Goal: Check status: Check status

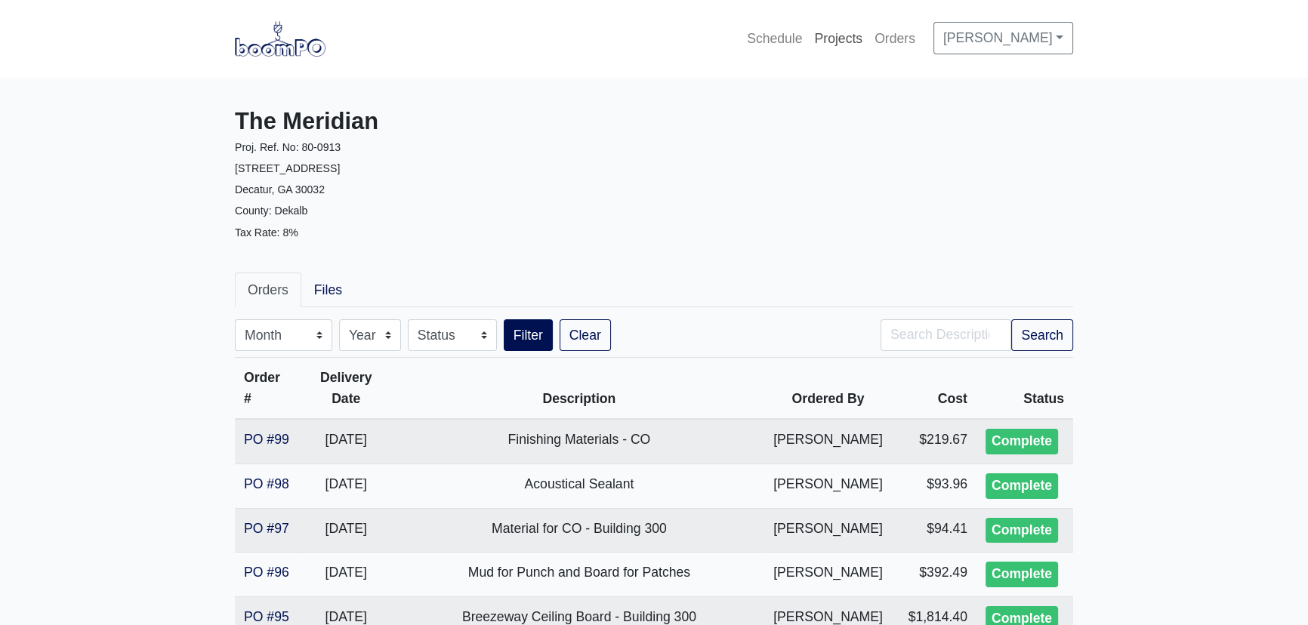
click at [832, 33] on link "Projects" at bounding box center [838, 38] width 60 height 33
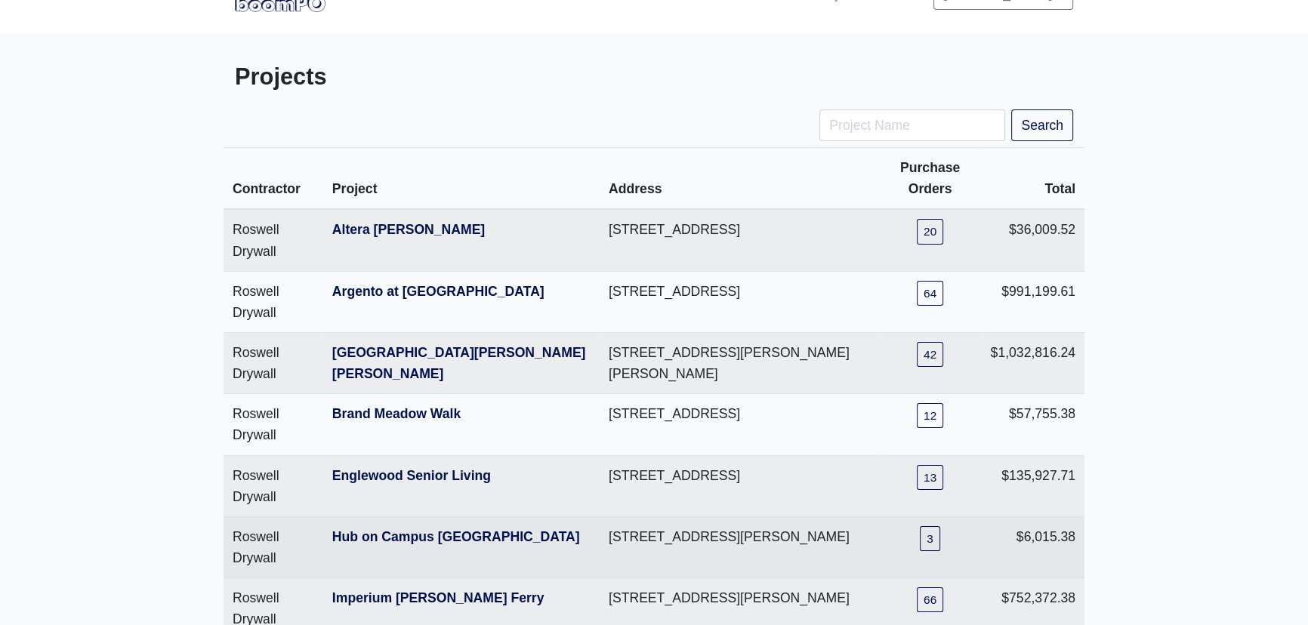
scroll to position [68, 0]
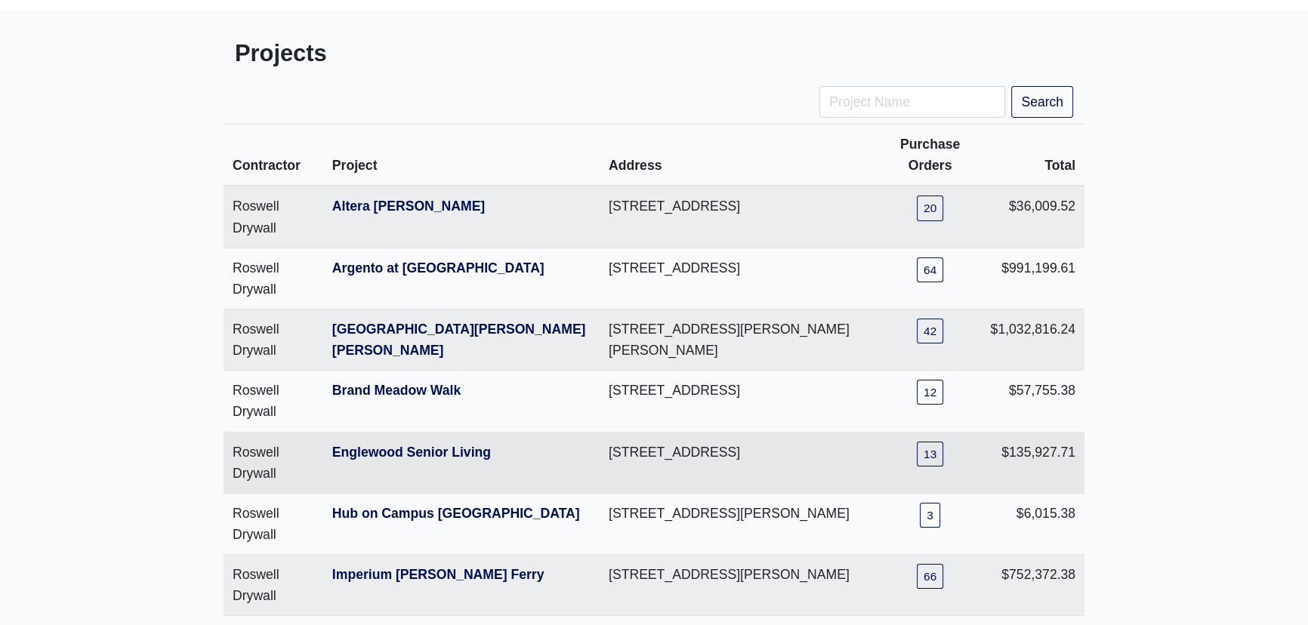
click at [257, 457] on td "Roswell Drywall" at bounding box center [273, 462] width 100 height 61
click at [403, 453] on link "Englewood Senior Living" at bounding box center [411, 452] width 159 height 15
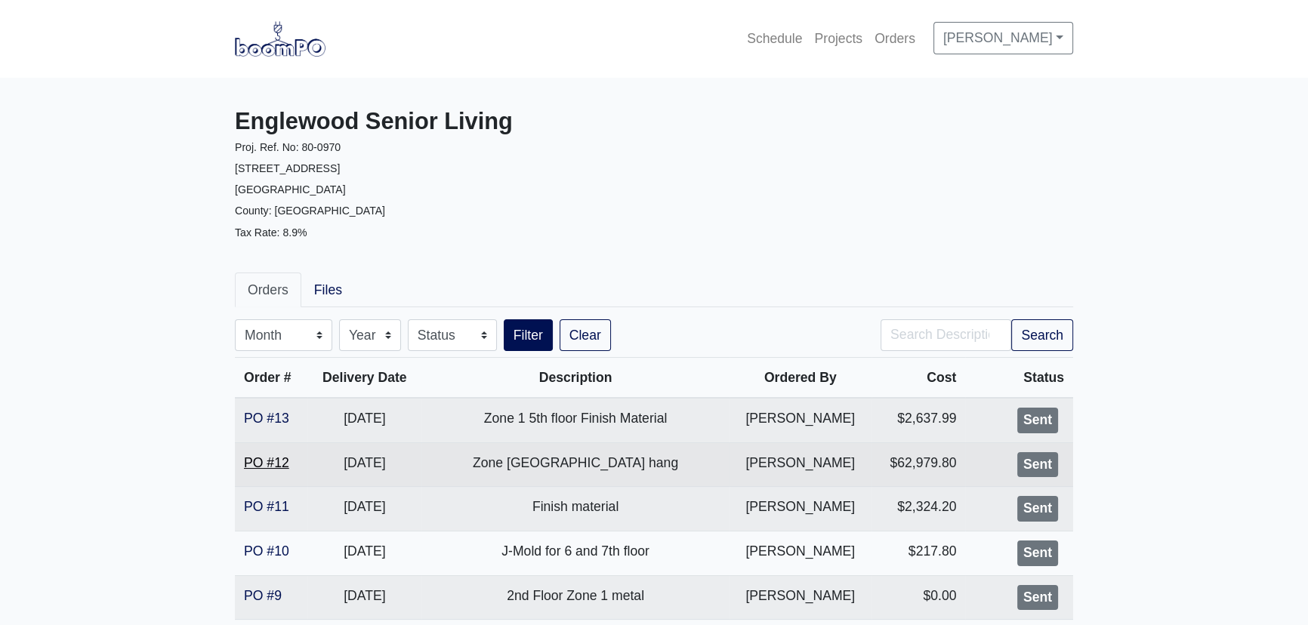
click at [248, 464] on link "PO #12" at bounding box center [266, 462] width 45 height 15
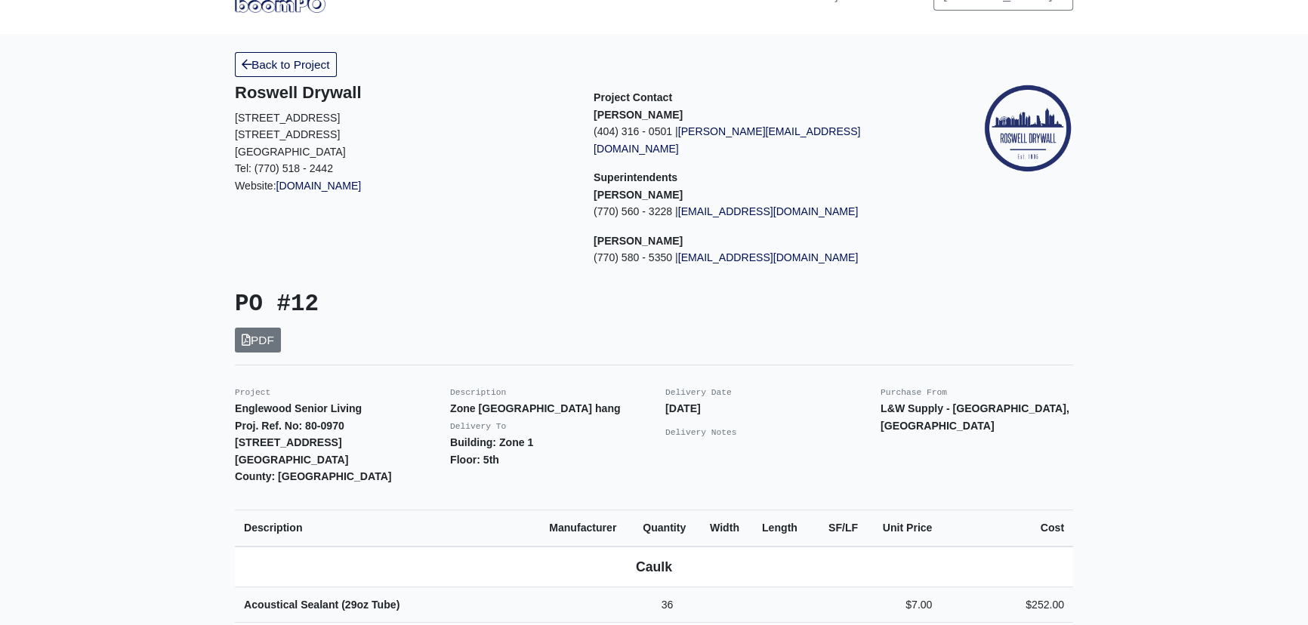
scroll to position [68, 0]
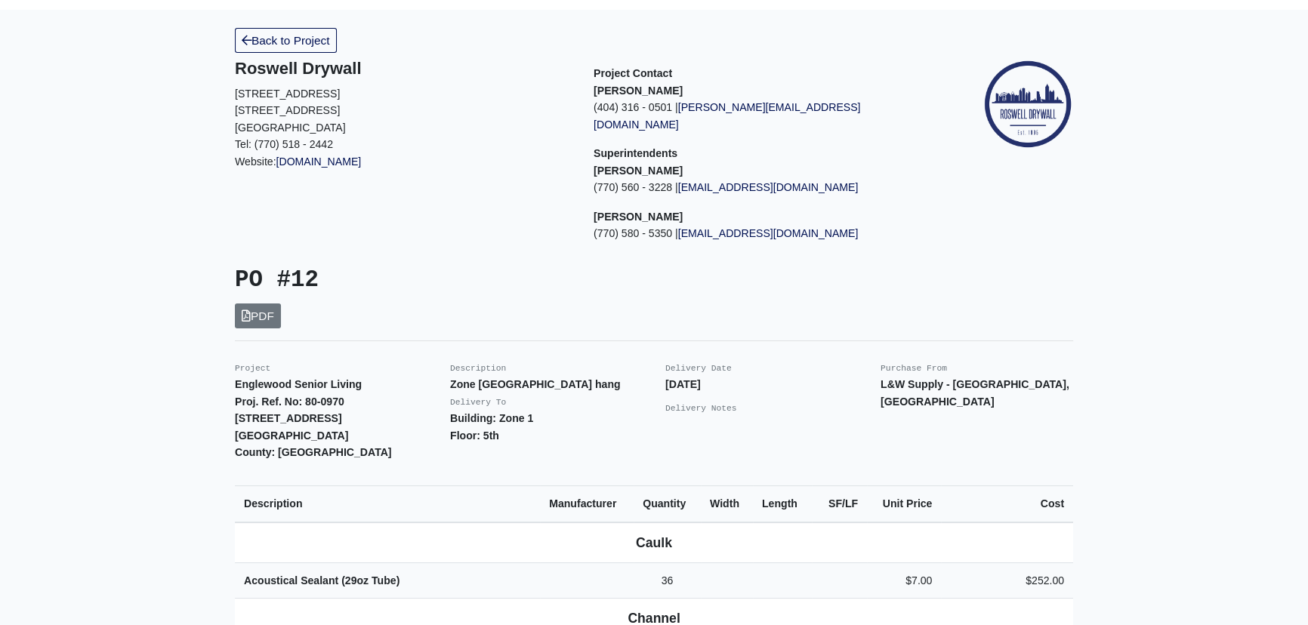
click at [778, 439] on div "Delivery Date [DATE] Delivery Notes" at bounding box center [761, 410] width 215 height 102
click at [575, 298] on div "PO #12 PDF" at bounding box center [438, 297] width 430 height 62
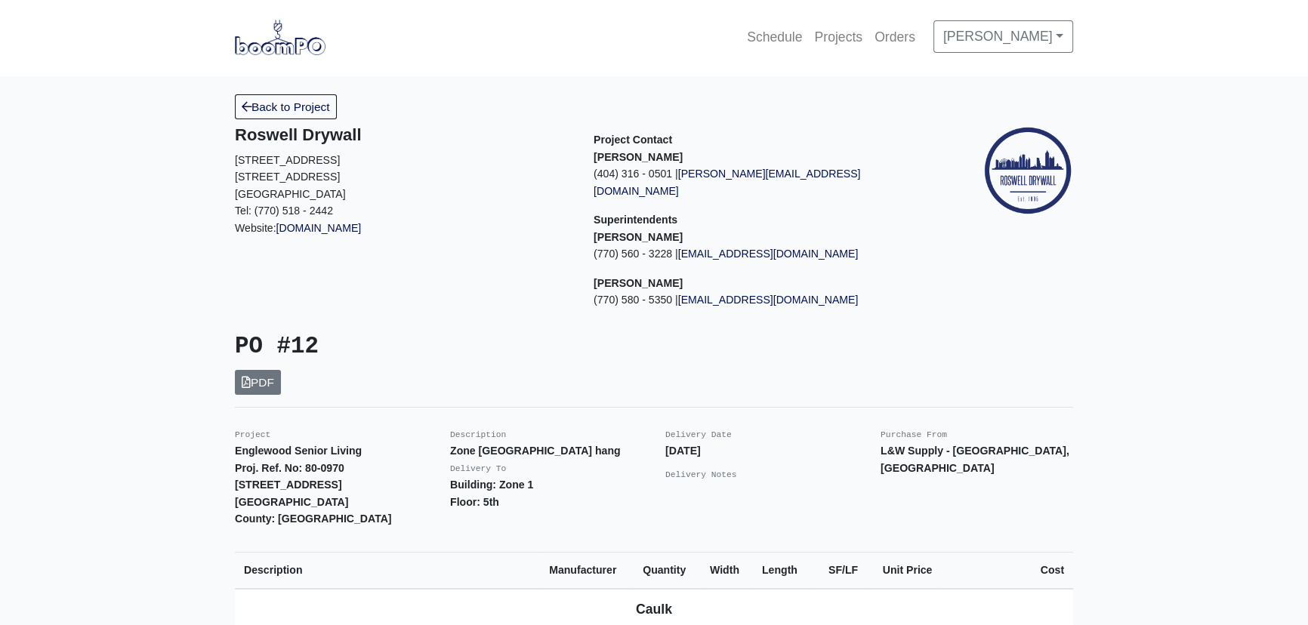
scroll to position [0, 0]
click at [268, 109] on link "Back to Project" at bounding box center [286, 108] width 102 height 25
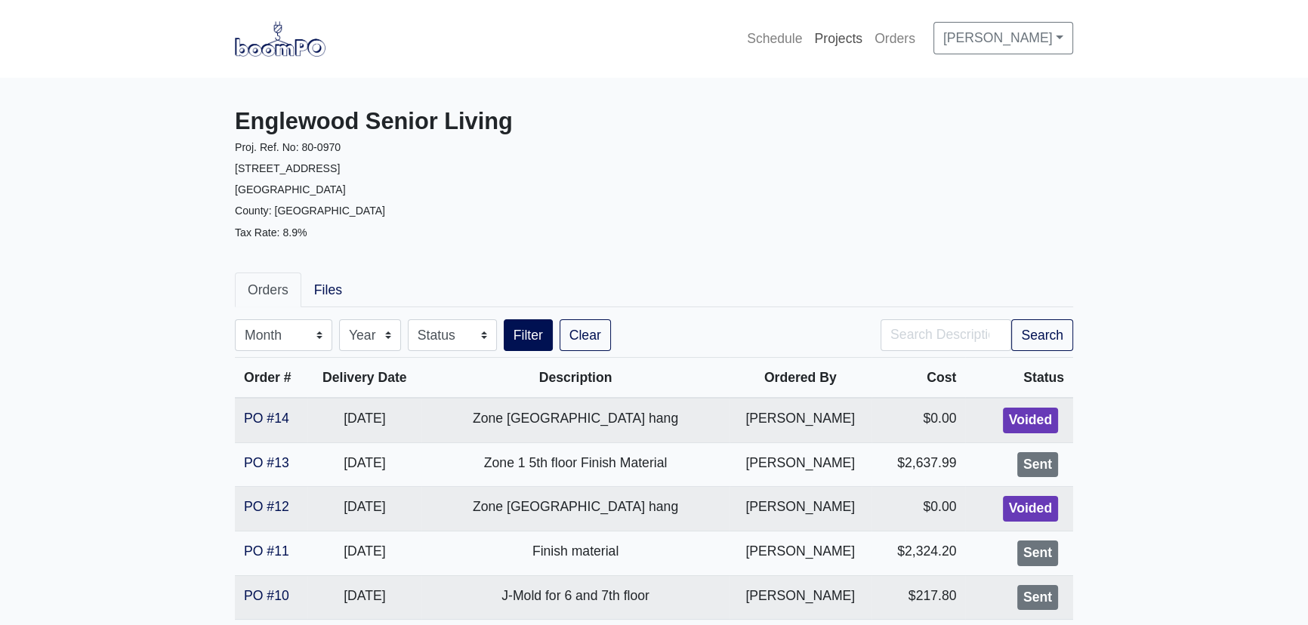
click at [830, 45] on link "Projects" at bounding box center [838, 38] width 60 height 33
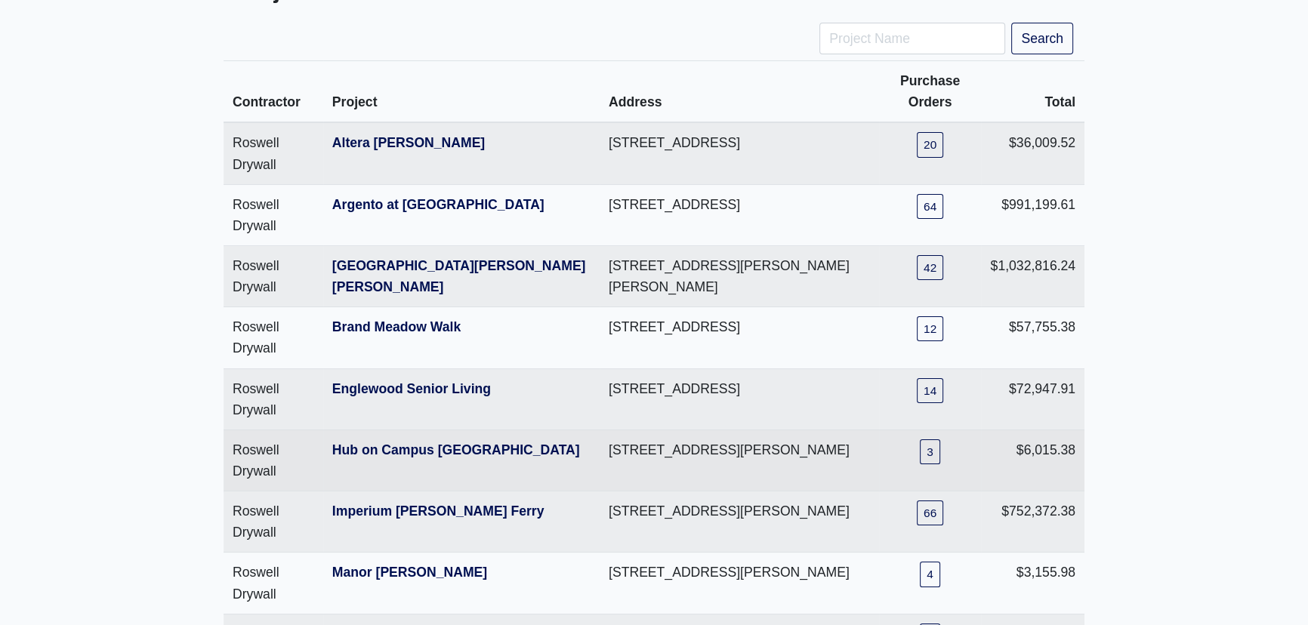
scroll to position [137, 0]
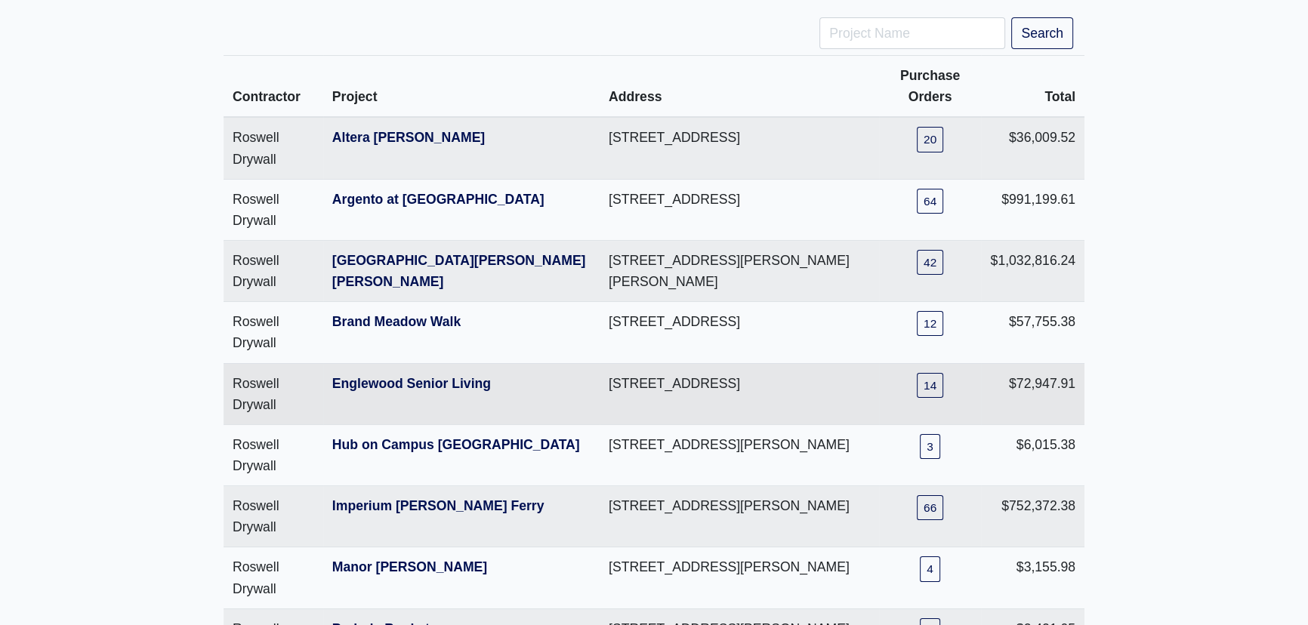
click at [384, 371] on th "Englewood Senior Living" at bounding box center [461, 393] width 276 height 61
click at [393, 380] on link "Englewood Senior Living" at bounding box center [411, 383] width 159 height 15
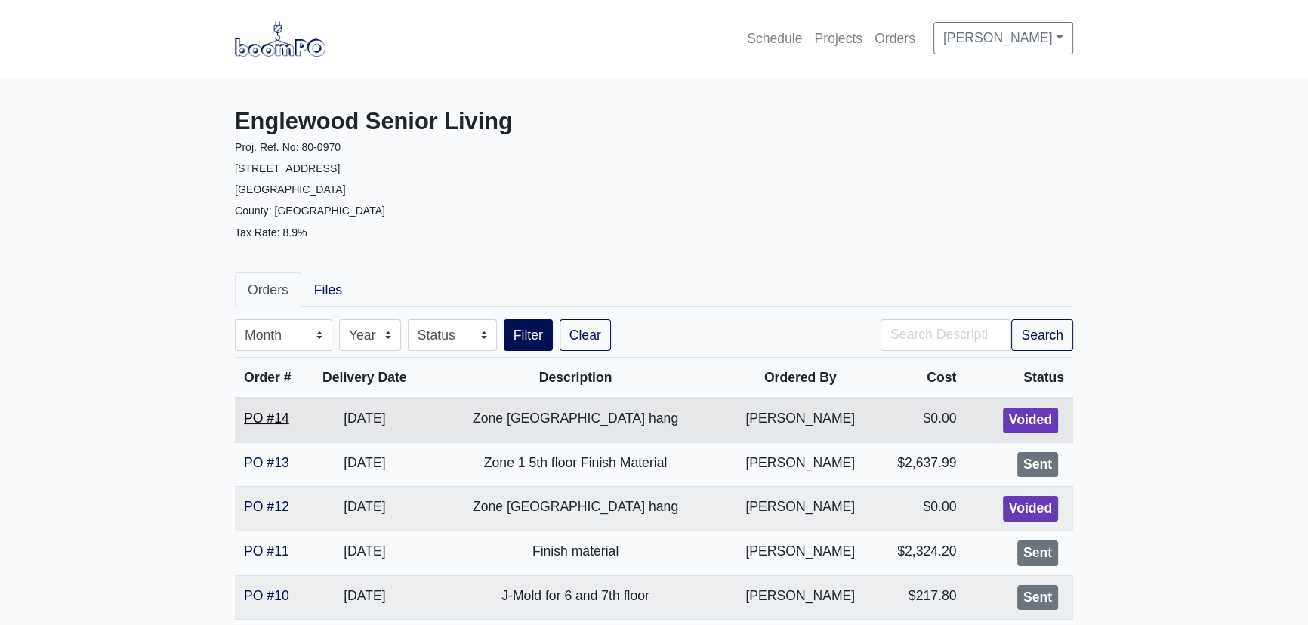
click at [273, 415] on link "PO #14" at bounding box center [266, 418] width 45 height 15
click at [843, 32] on link "Projects" at bounding box center [838, 38] width 60 height 33
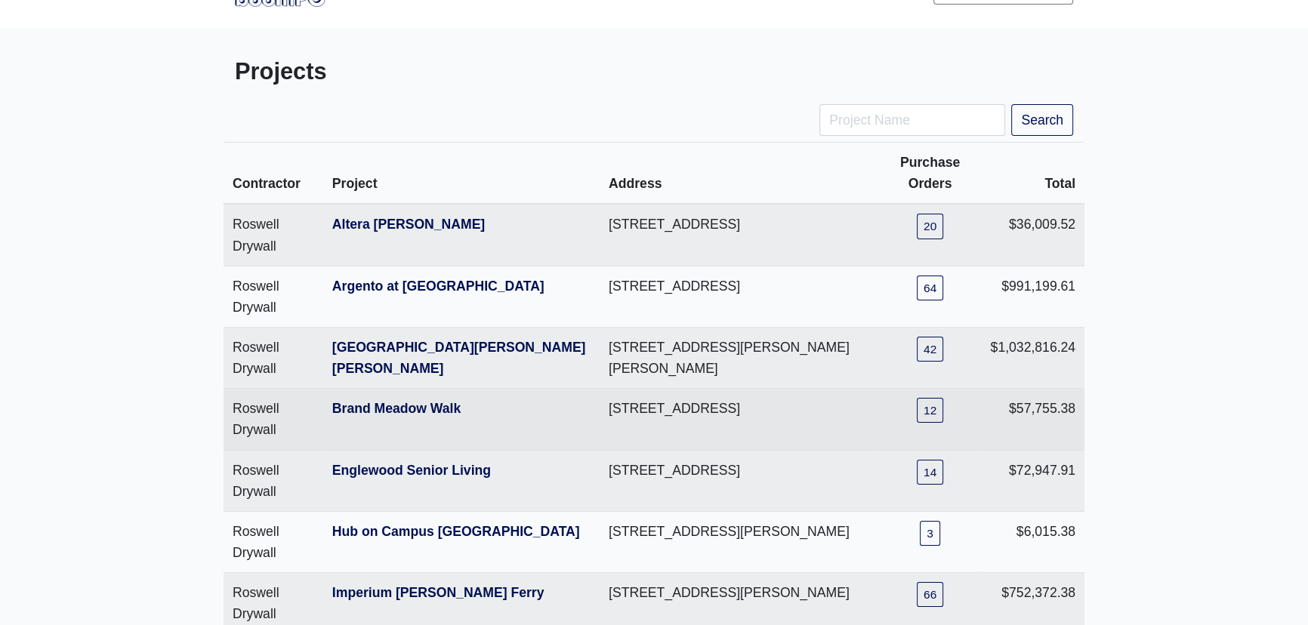
scroll to position [68, 0]
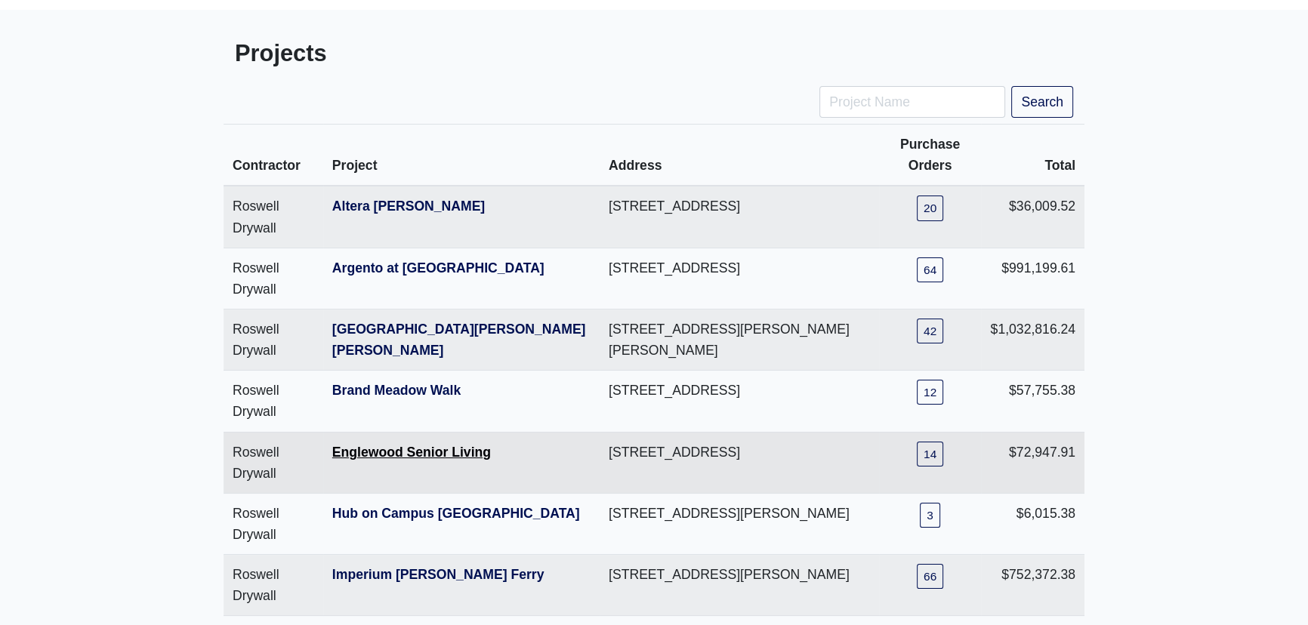
click at [423, 452] on link "Englewood Senior Living" at bounding box center [411, 452] width 159 height 15
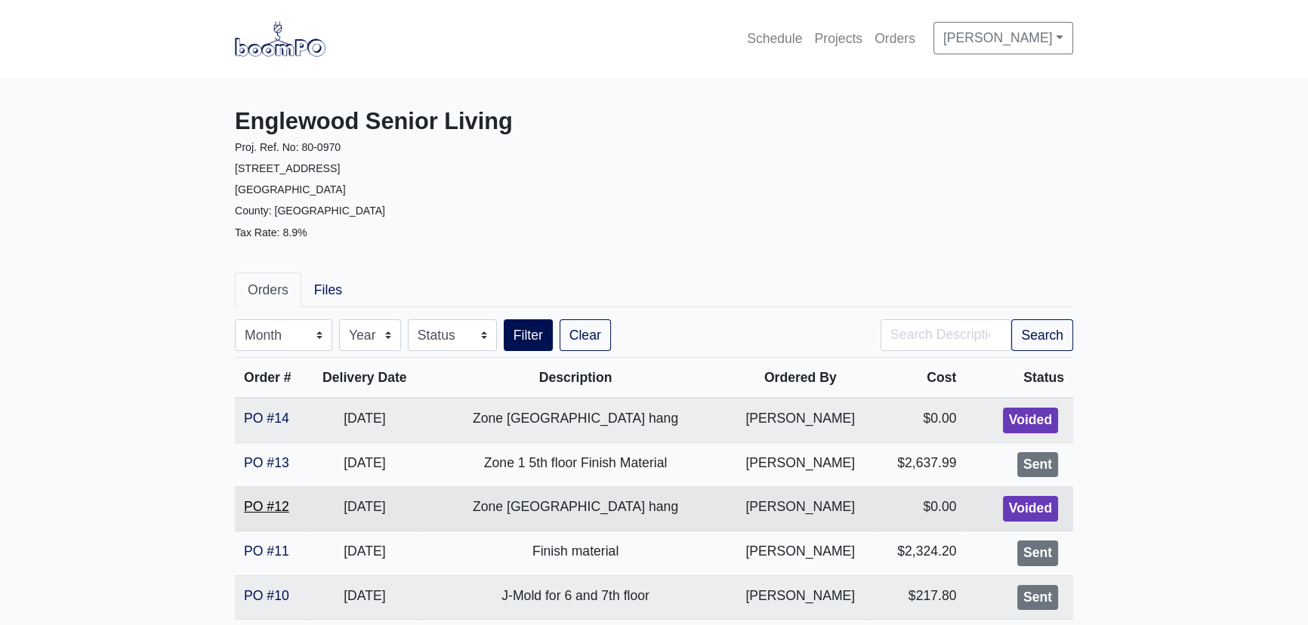
click at [250, 509] on link "PO #12" at bounding box center [266, 506] width 45 height 15
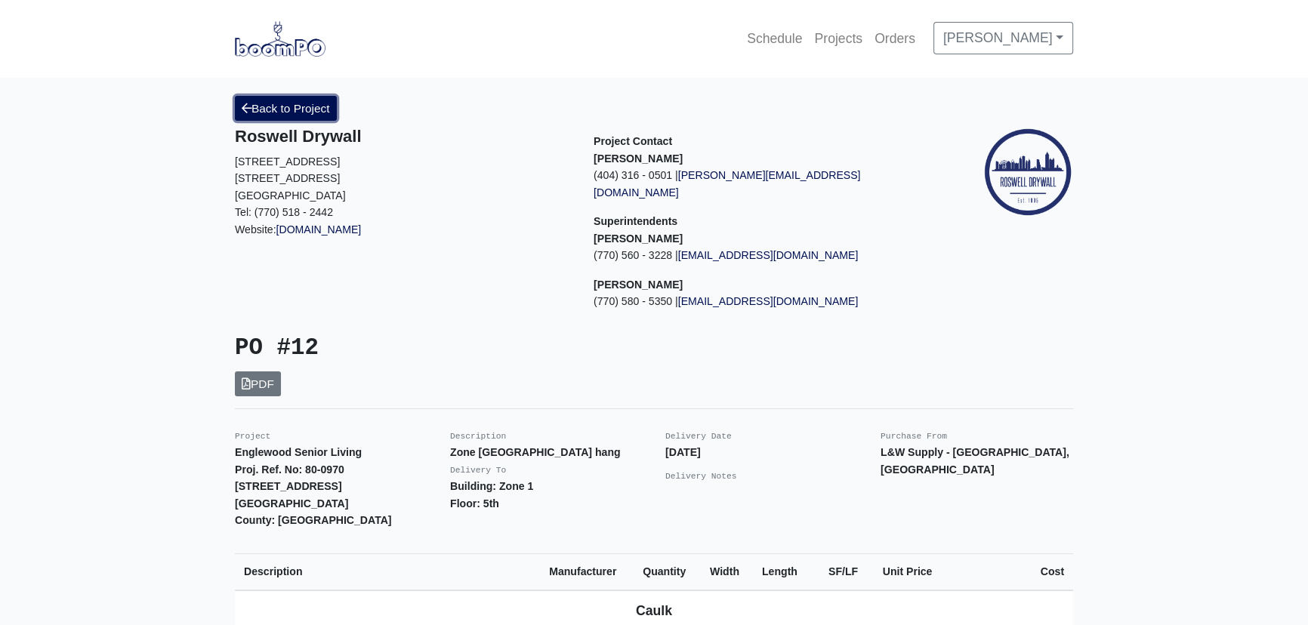
click at [250, 106] on icon at bounding box center [247, 108] width 10 height 11
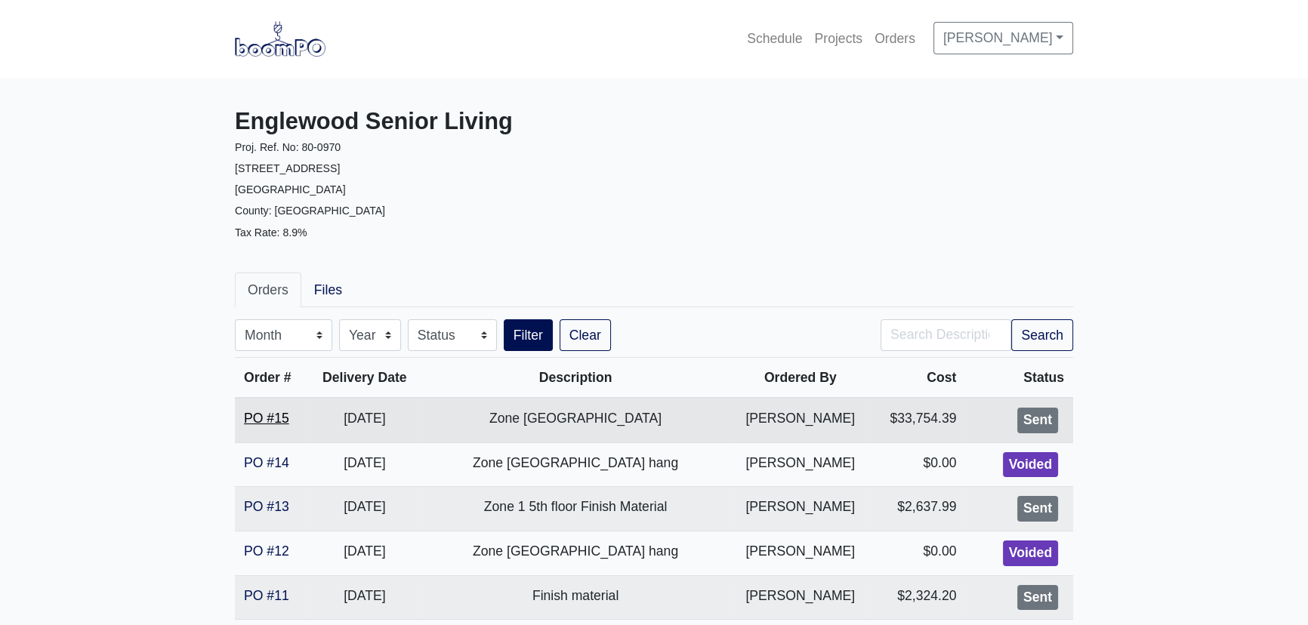
click at [277, 424] on link "PO #15" at bounding box center [266, 418] width 45 height 15
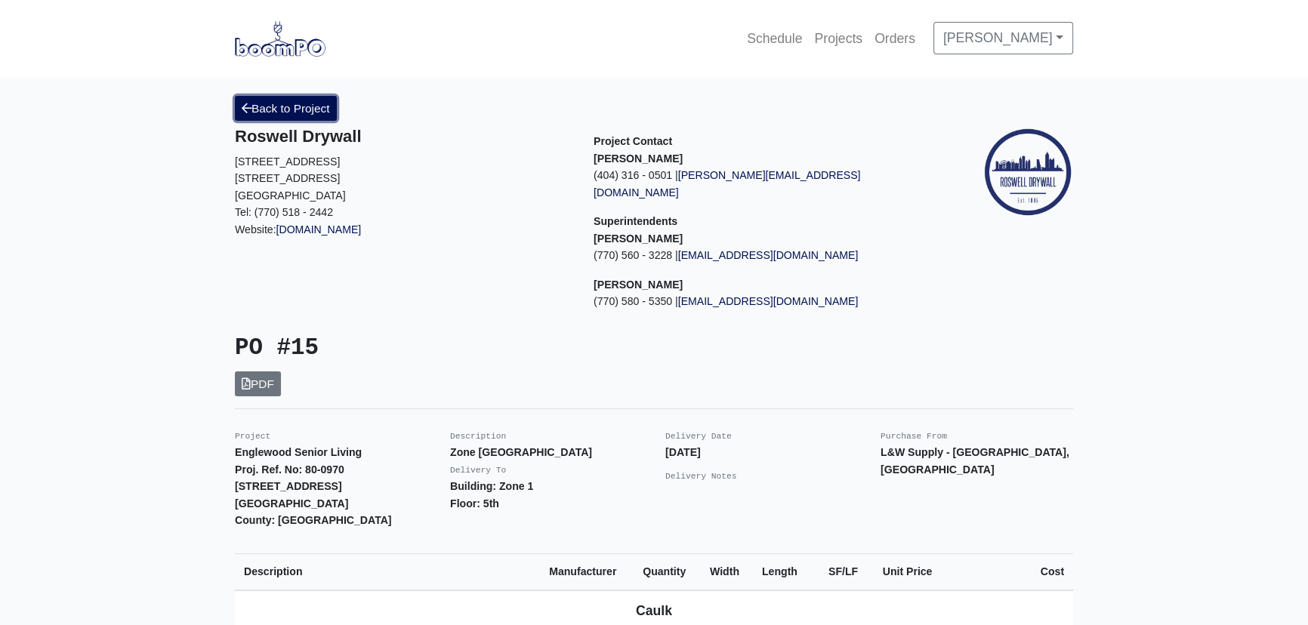
click at [304, 103] on link "Back to Project" at bounding box center [286, 108] width 102 height 25
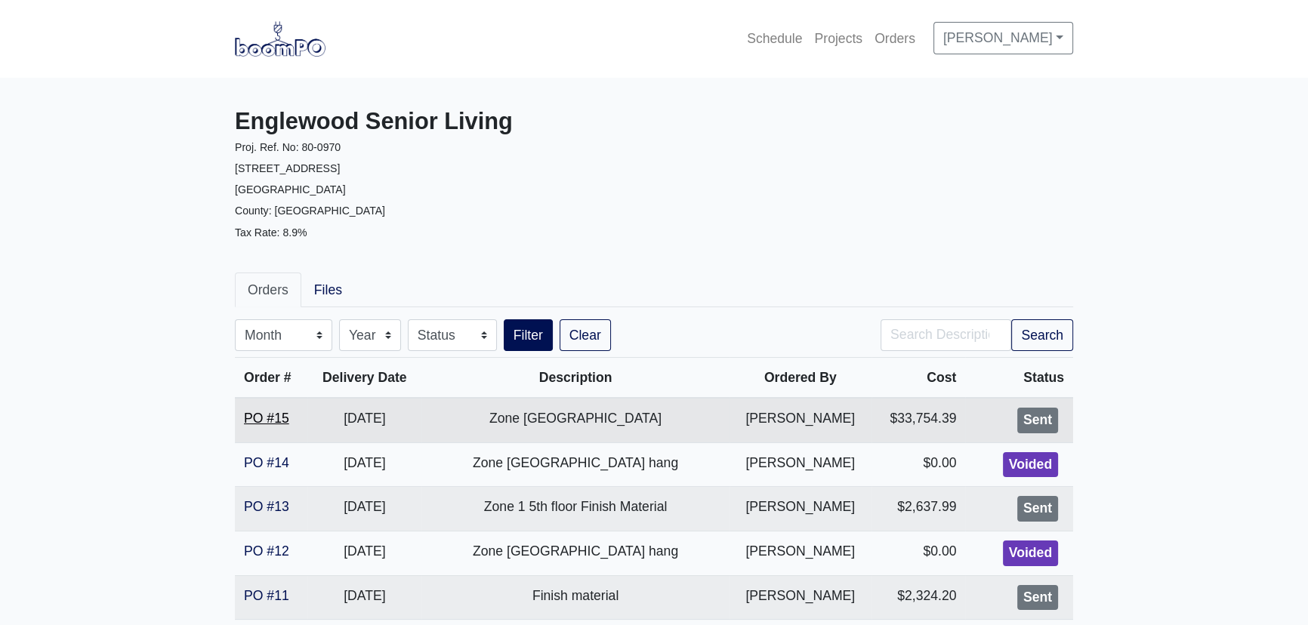
click at [268, 421] on link "PO #15" at bounding box center [266, 418] width 45 height 15
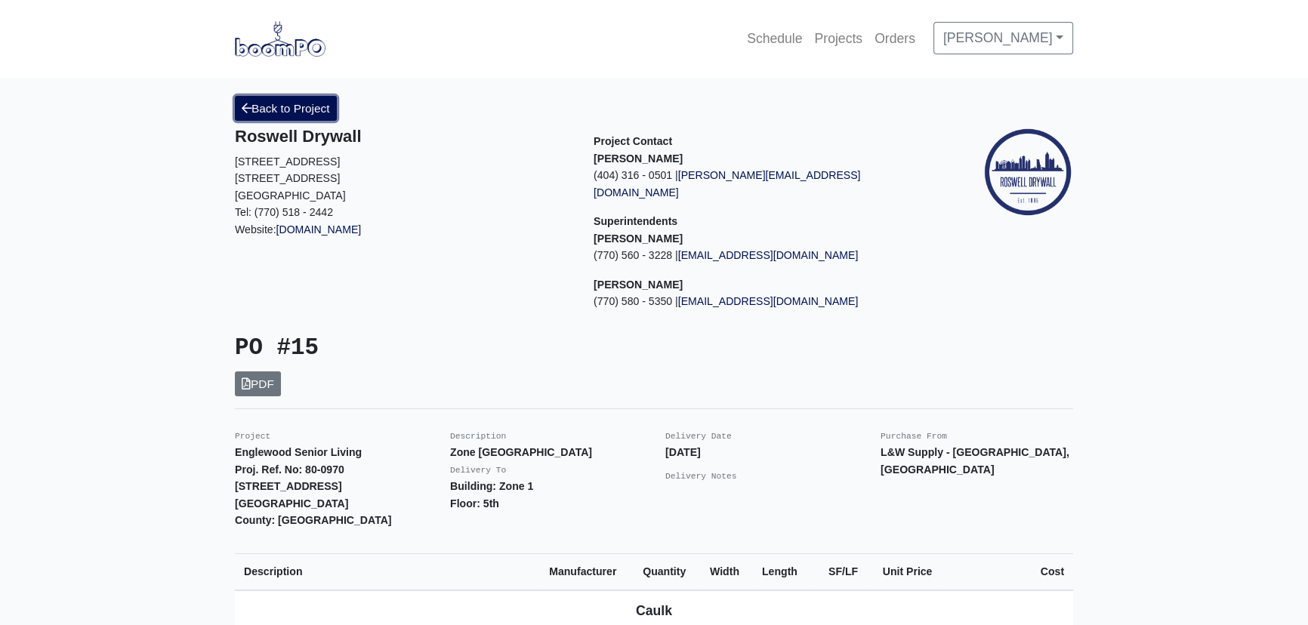
click at [256, 98] on link "Back to Project" at bounding box center [286, 108] width 102 height 25
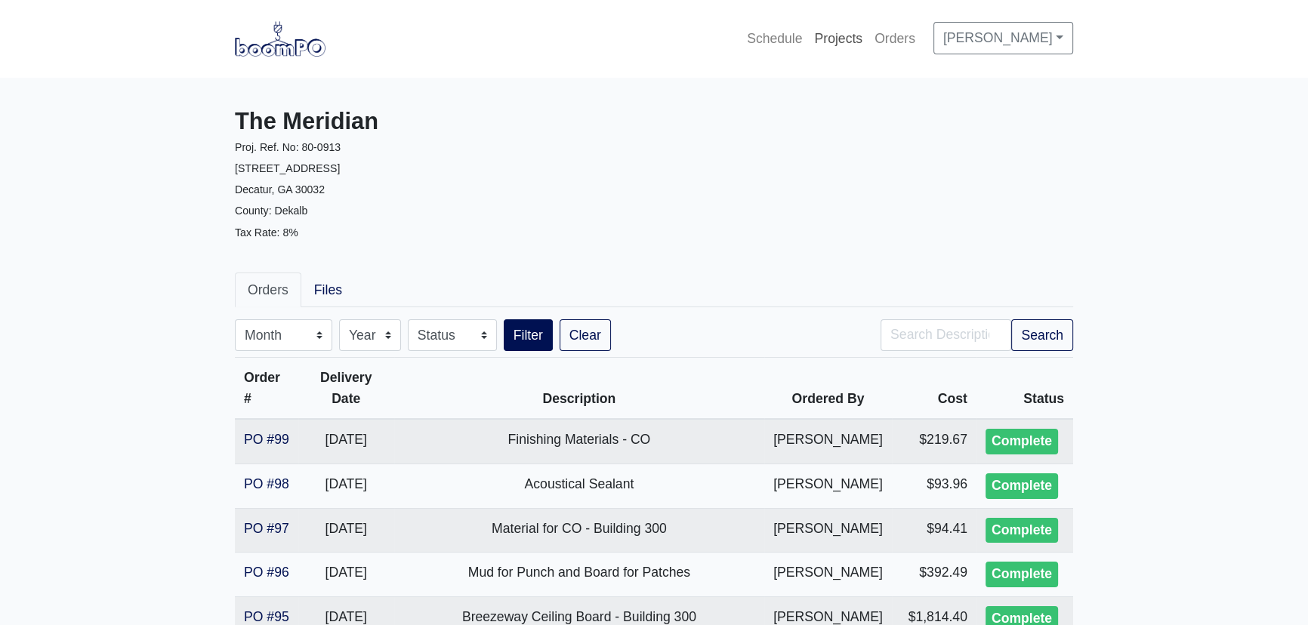
click at [839, 29] on link "Projects" at bounding box center [838, 38] width 60 height 33
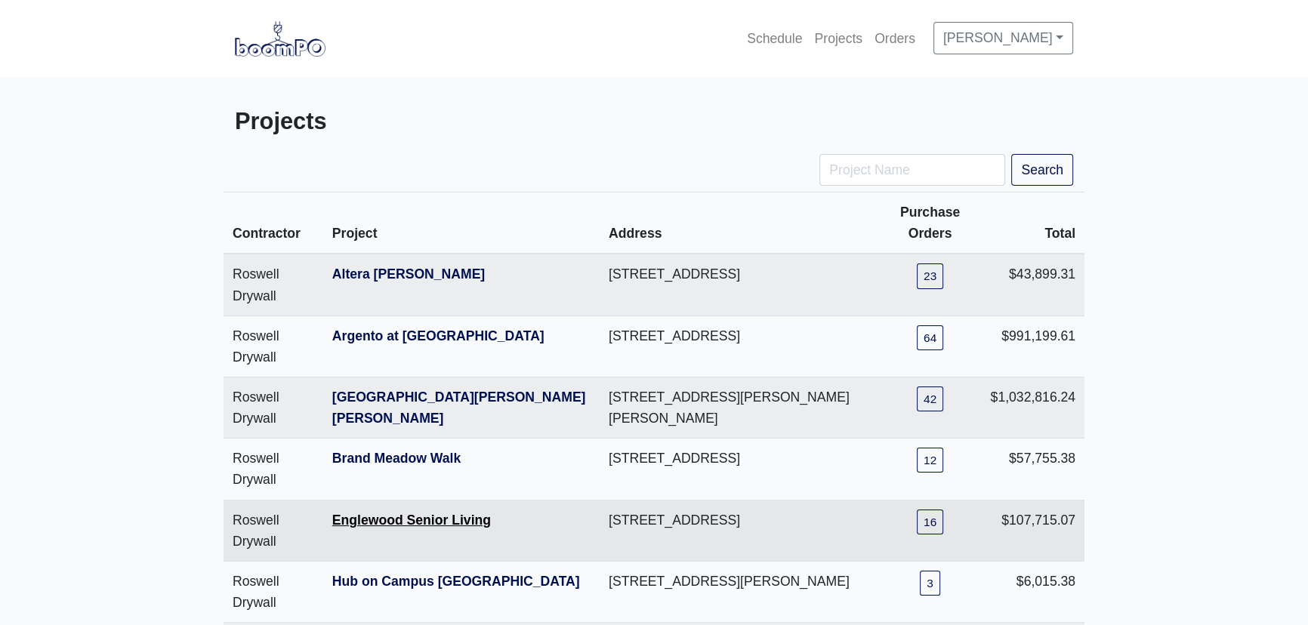
click at [380, 513] on link "Englewood Senior Living" at bounding box center [411, 520] width 159 height 15
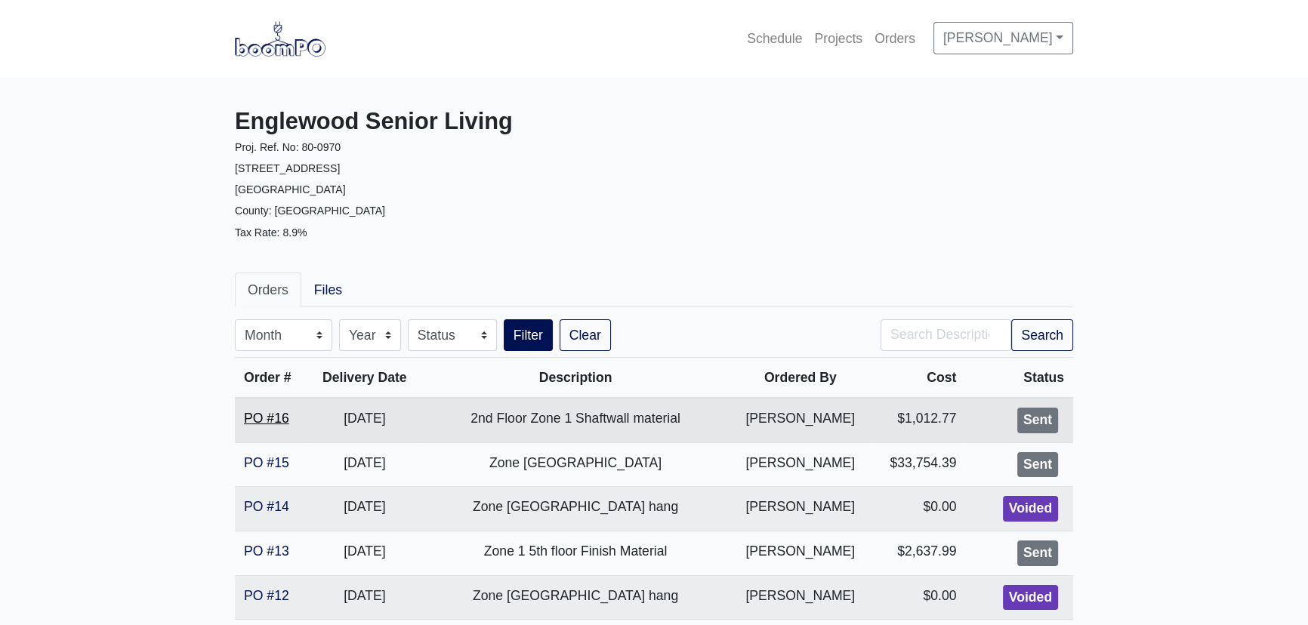
click at [266, 418] on link "PO #16" at bounding box center [266, 418] width 45 height 15
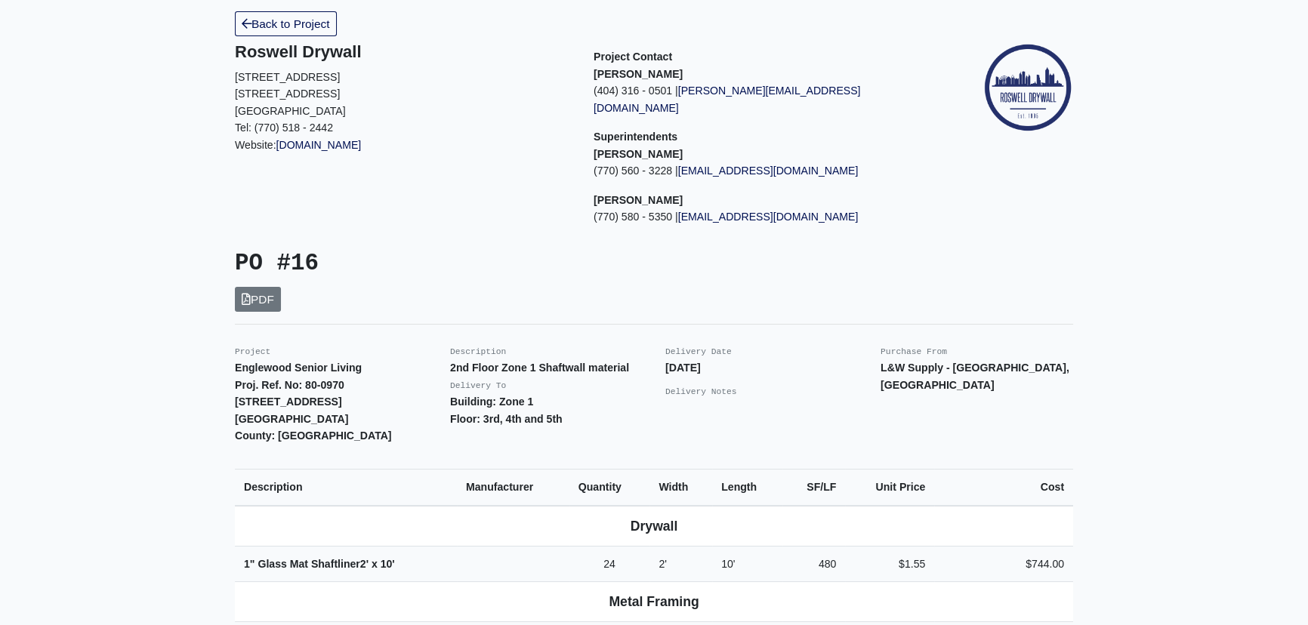
scroll to position [68, 0]
